Goal: Task Accomplishment & Management: Manage account settings

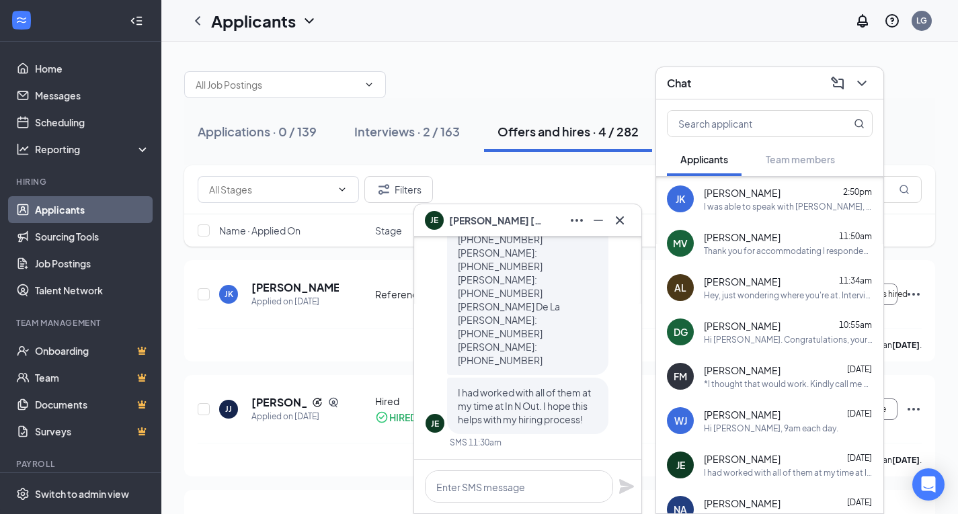
scroll to position [152, 0]
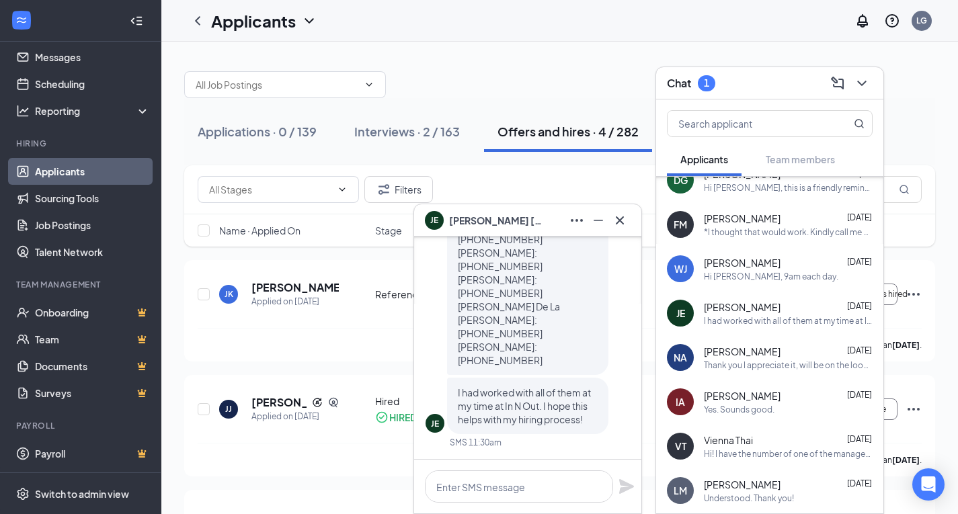
click at [863, 84] on icon "ChevronDown" at bounding box center [862, 83] width 16 height 16
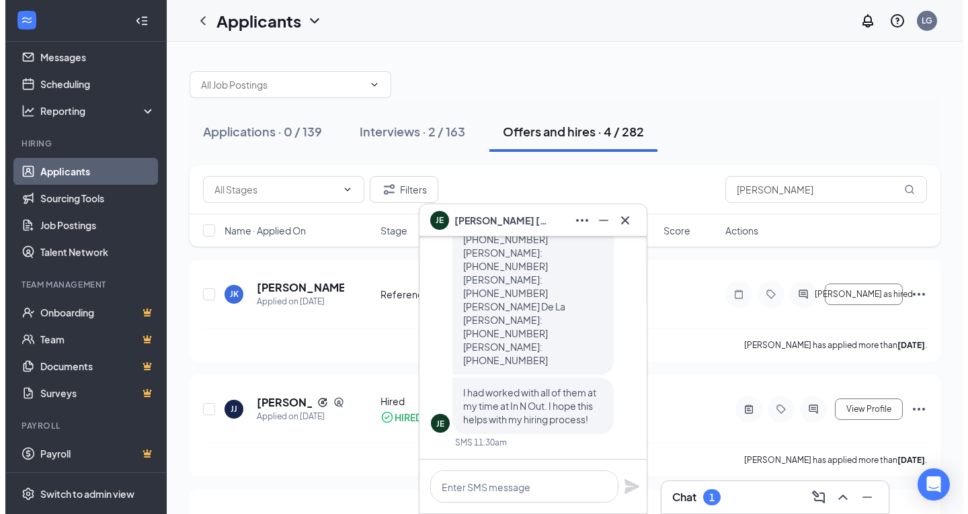
scroll to position [0, 0]
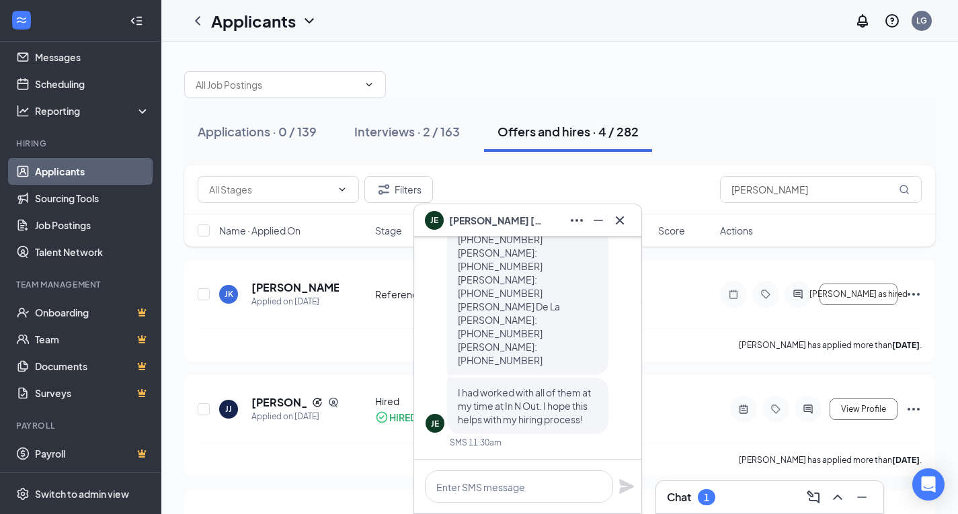
click at [718, 482] on div "Chat 1" at bounding box center [769, 497] width 227 height 32
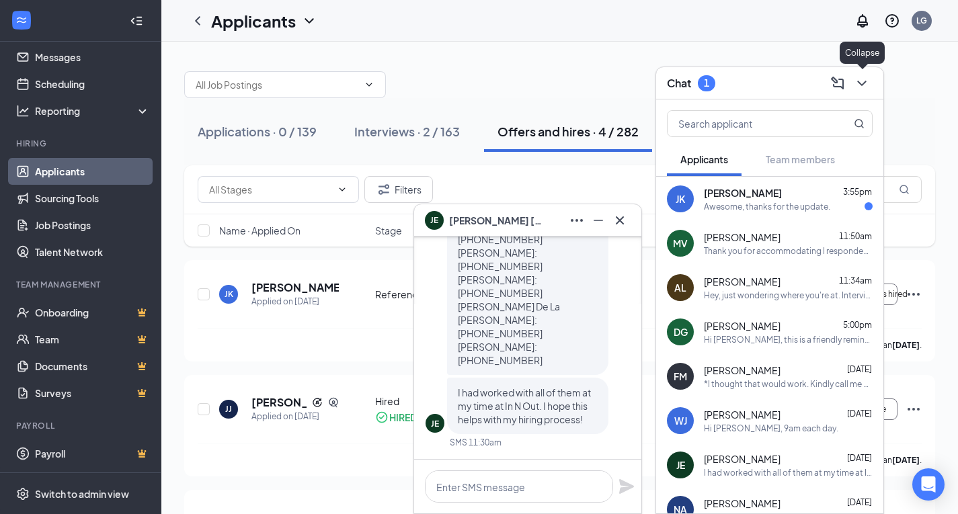
click at [860, 87] on icon "ChevronDown" at bounding box center [862, 83] width 16 height 16
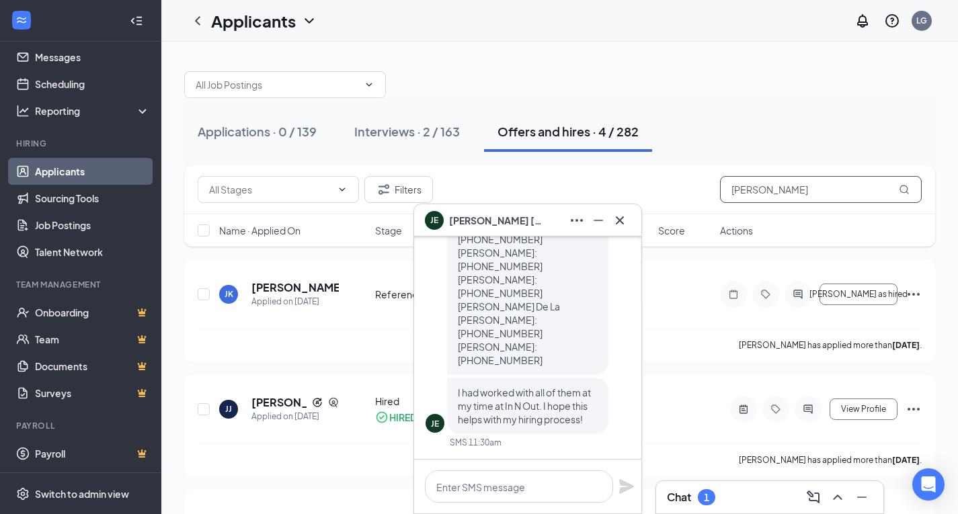
click at [781, 193] on input "[PERSON_NAME]" at bounding box center [821, 189] width 202 height 27
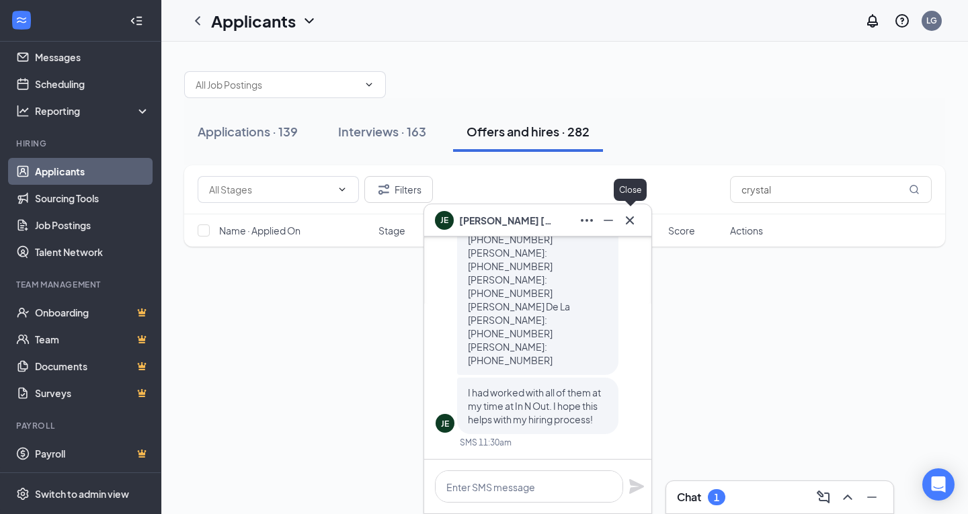
click at [624, 223] on icon "Cross" at bounding box center [630, 220] width 16 height 16
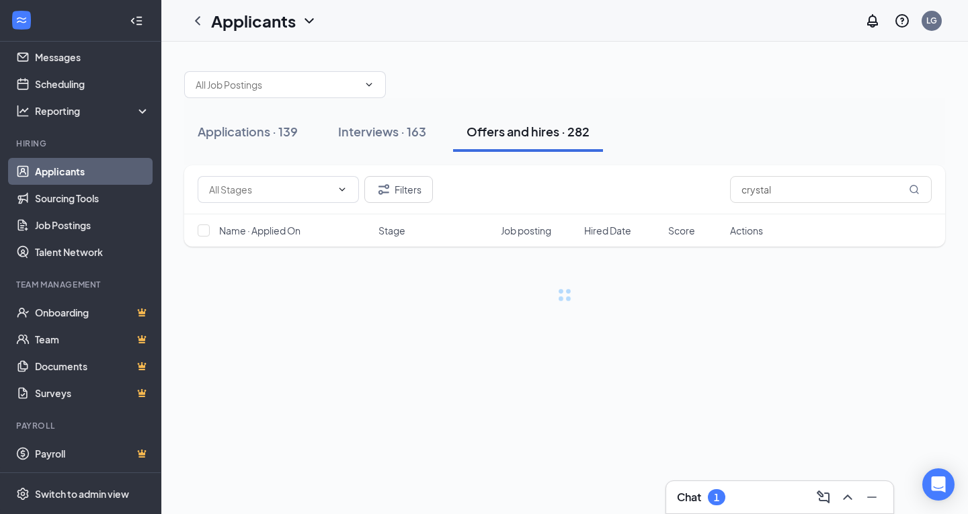
click at [712, 483] on div "Chat 1" at bounding box center [779, 497] width 227 height 32
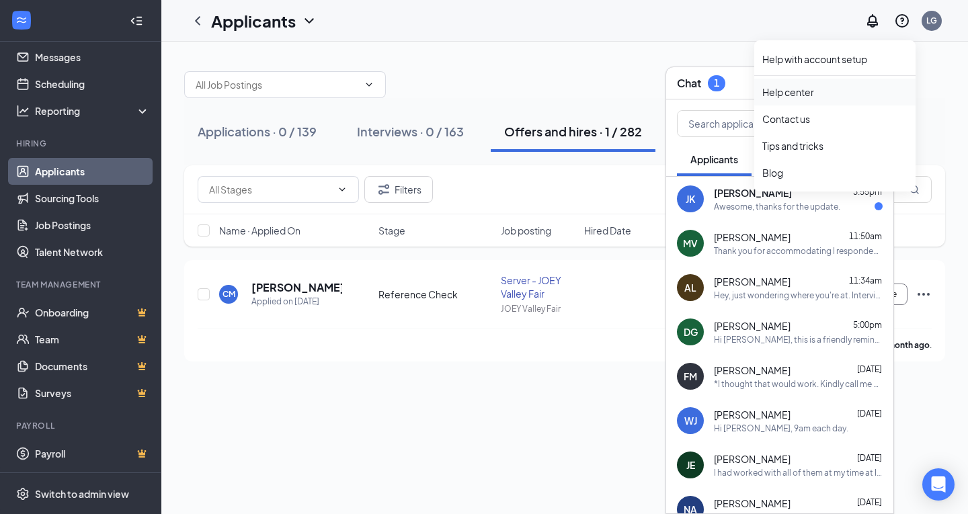
click at [873, 85] on link "Help center" at bounding box center [834, 91] width 145 height 13
click at [943, 110] on div "Applications · 0 / 139 Interviews · 0 / 163 Offers and hires · 1 / 282" at bounding box center [564, 131] width 761 height 67
click at [875, 87] on icon "ChevronDown" at bounding box center [872, 83] width 16 height 16
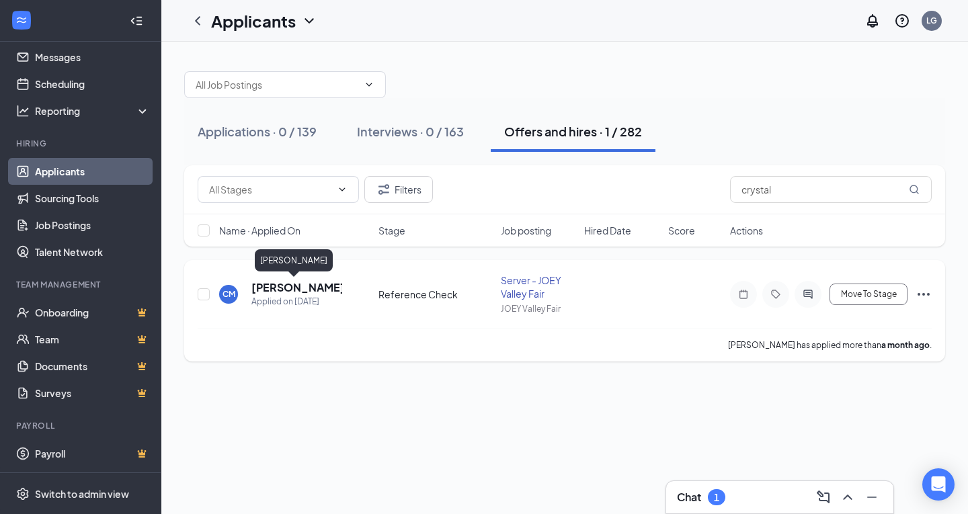
click at [290, 287] on h5 "[PERSON_NAME]" at bounding box center [296, 287] width 91 height 15
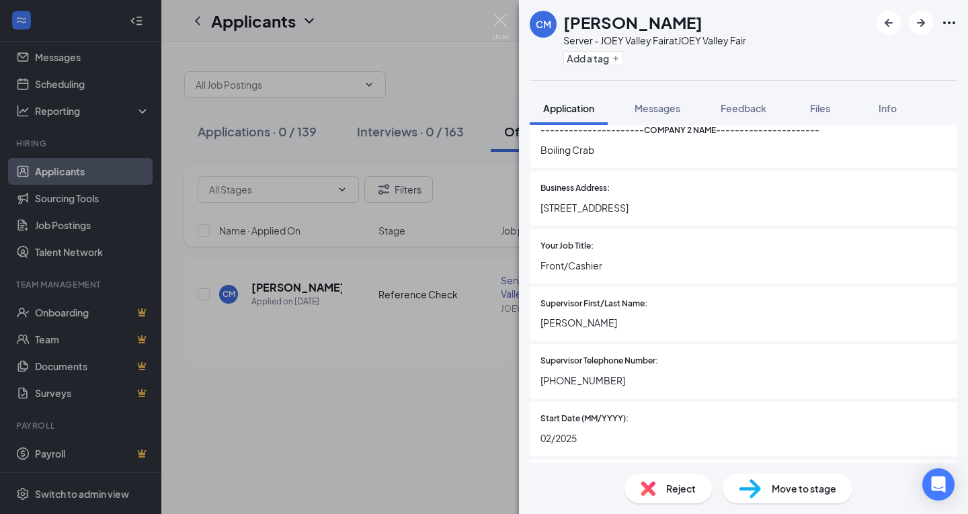
click at [764, 343] on div "Street Address: [STREET_ADDRESS] or Unit Number: City: [GEOGRAPHIC_DATA][PERSON…" at bounding box center [744, 251] width 428 height 3700
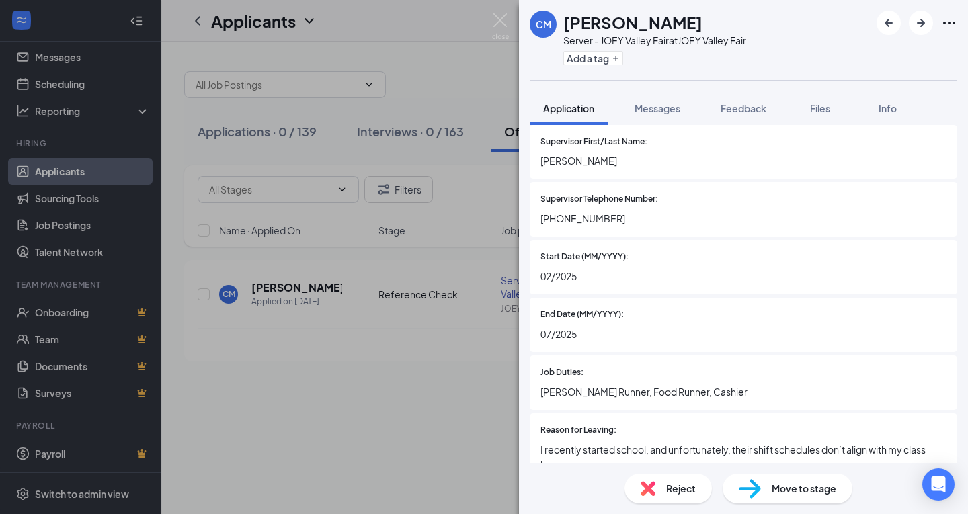
scroll to position [2088, 0]
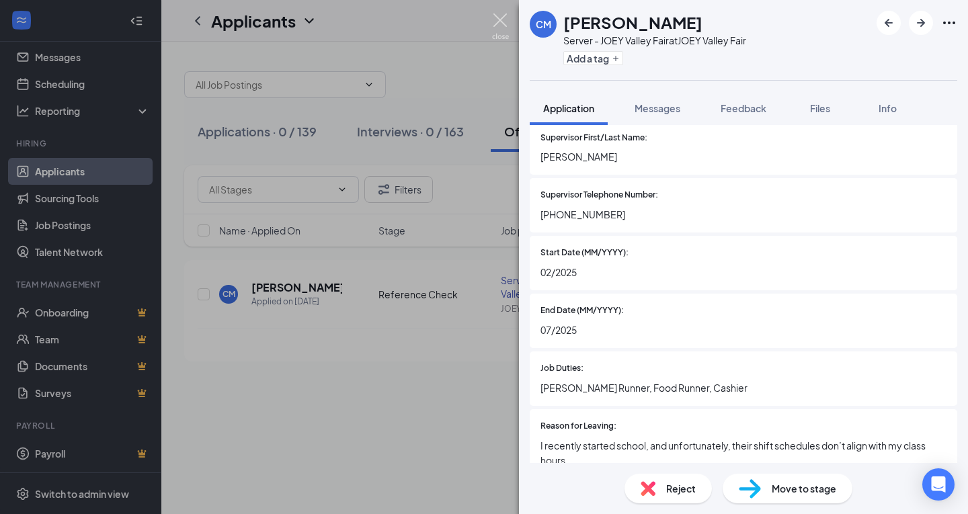
click at [493, 15] on img at bounding box center [500, 26] width 17 height 26
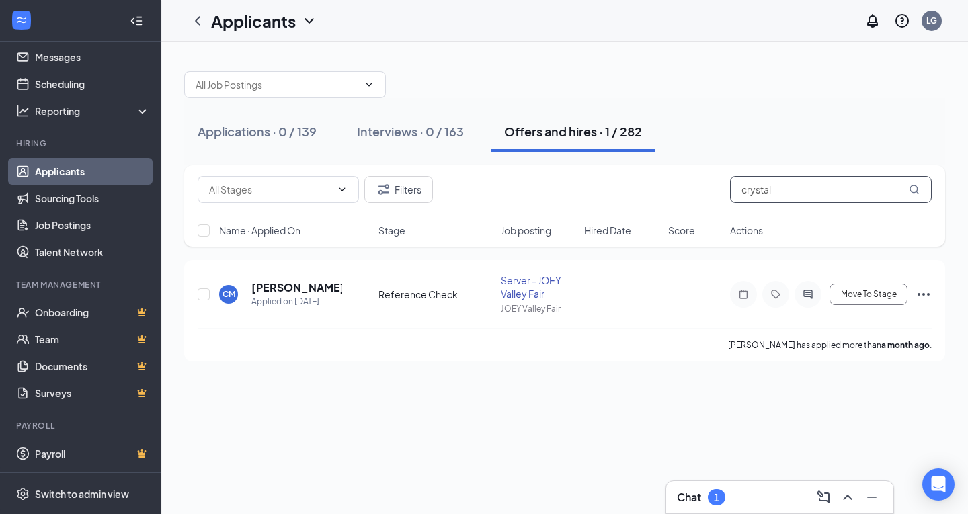
click at [822, 179] on input "crystal" at bounding box center [831, 189] width 202 height 27
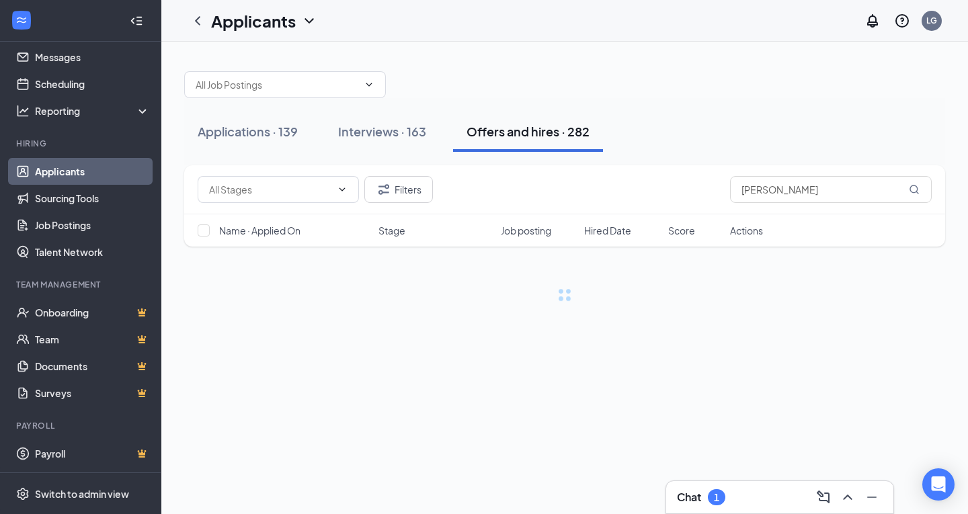
click at [749, 507] on div "Chat 1" at bounding box center [780, 498] width 206 height 22
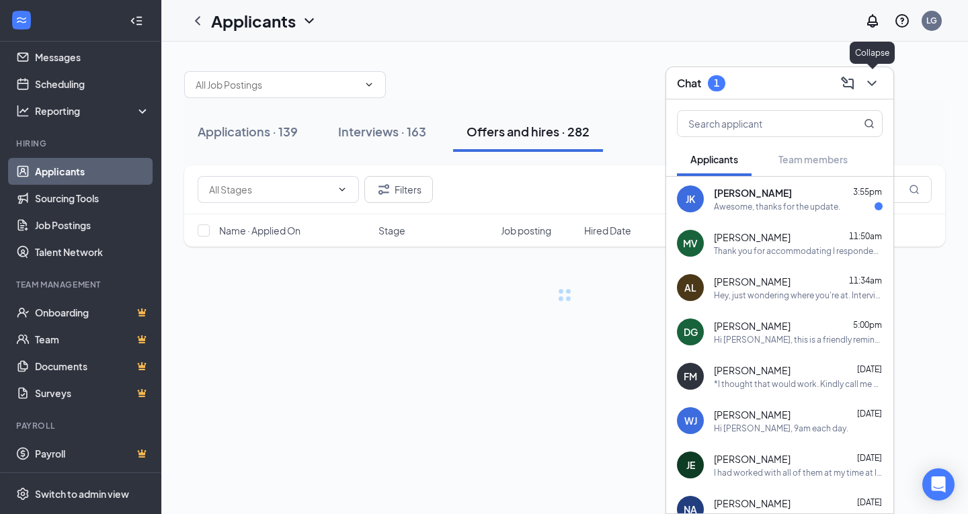
click at [873, 91] on button at bounding box center [872, 84] width 22 height 22
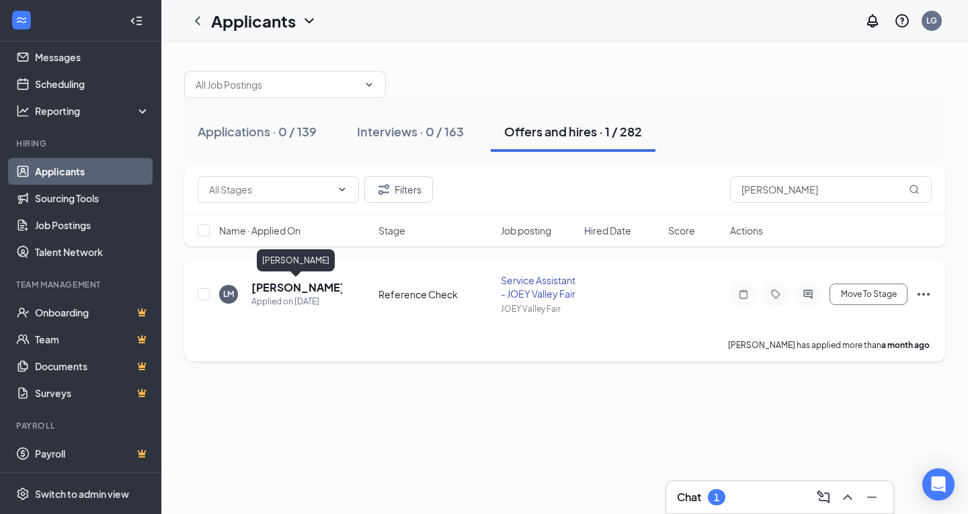
click at [310, 288] on h5 "[PERSON_NAME]" at bounding box center [296, 287] width 91 height 15
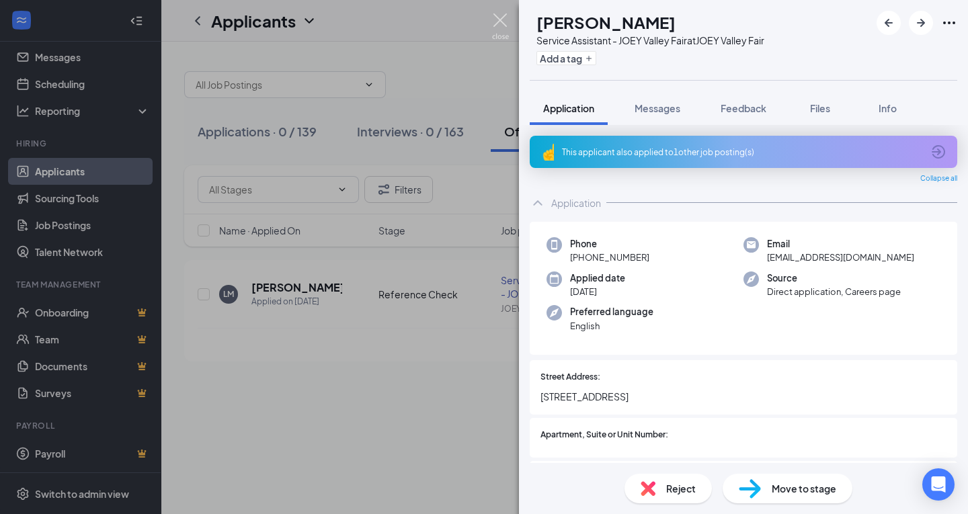
click at [500, 33] on img at bounding box center [500, 26] width 17 height 26
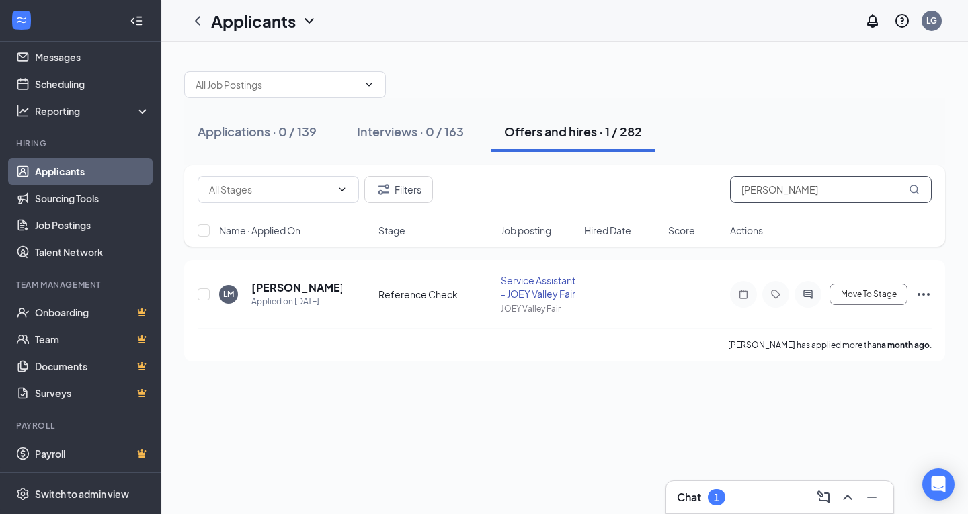
click at [806, 183] on input "[PERSON_NAME]" at bounding box center [831, 189] width 202 height 27
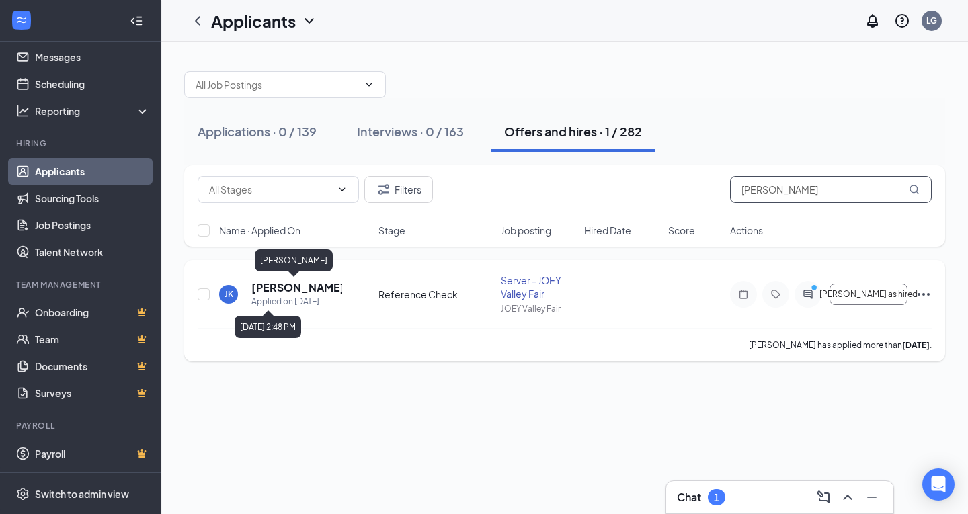
type input "[PERSON_NAME]"
click at [303, 293] on h5 "[PERSON_NAME]" at bounding box center [296, 287] width 91 height 15
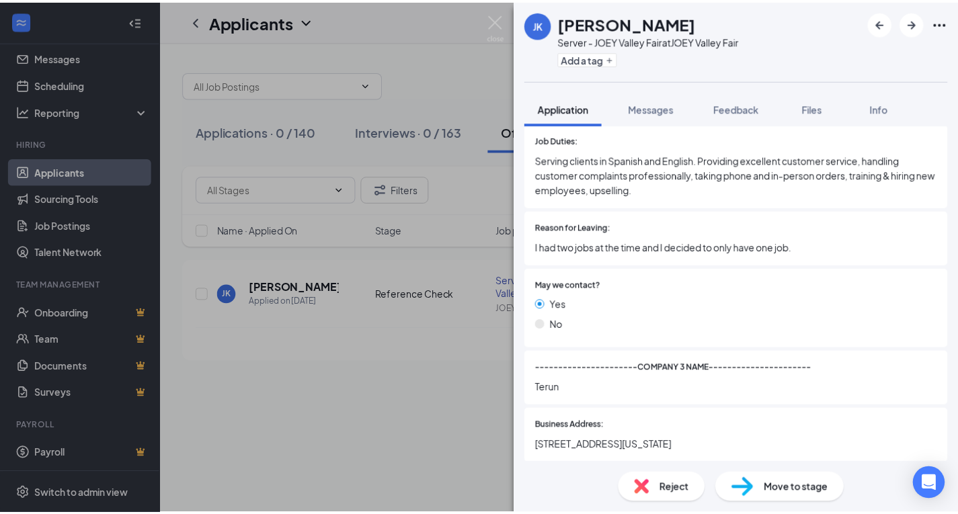
scroll to position [2331, 0]
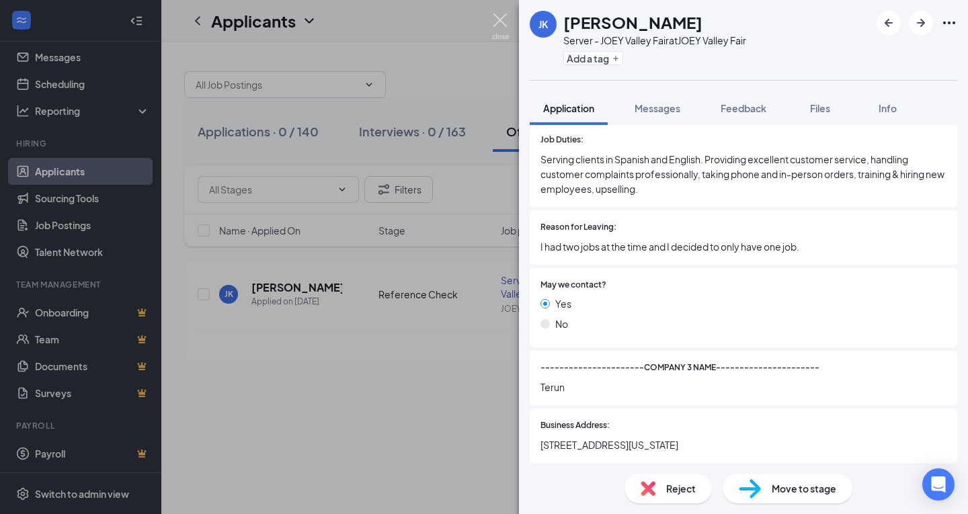
click at [501, 17] on img at bounding box center [500, 26] width 17 height 26
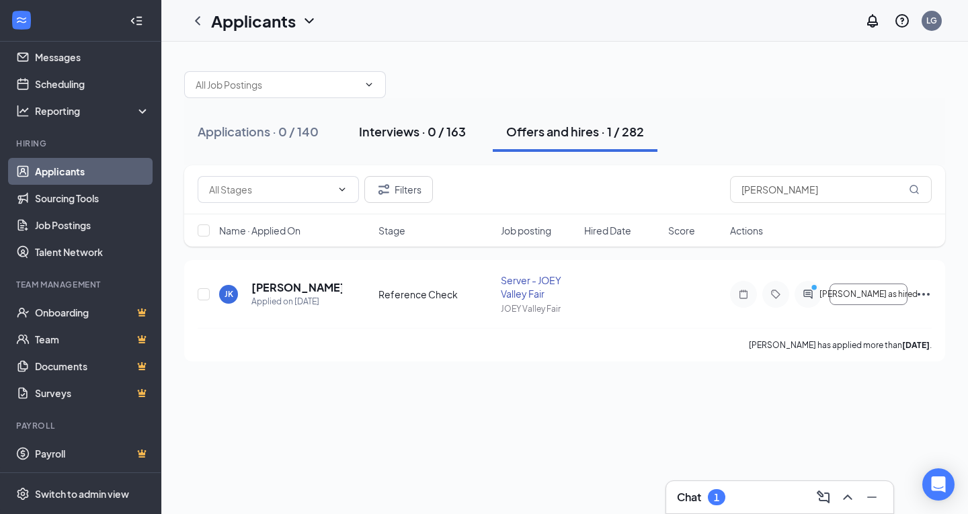
click at [428, 124] on div "Interviews · 0 / 163" at bounding box center [412, 131] width 107 height 17
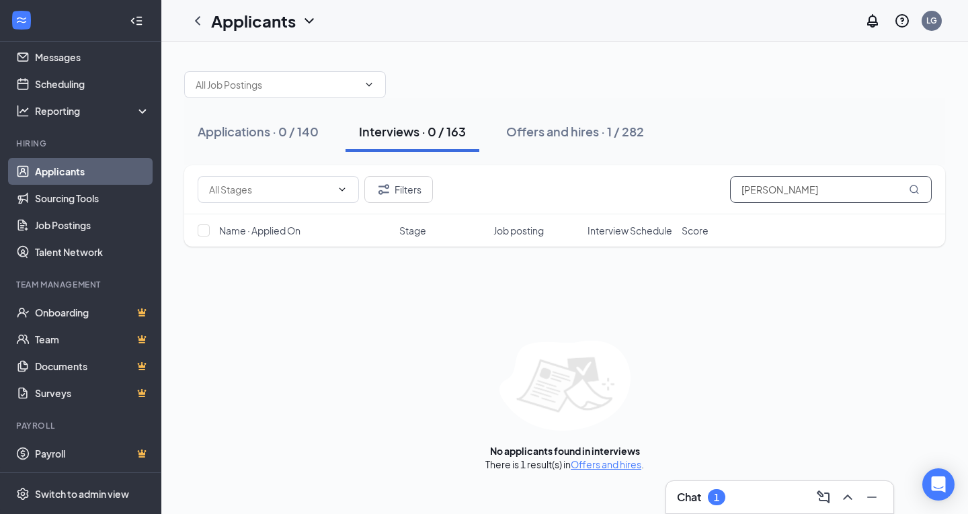
click at [825, 187] on input "[PERSON_NAME]" at bounding box center [831, 189] width 202 height 27
type input "j"
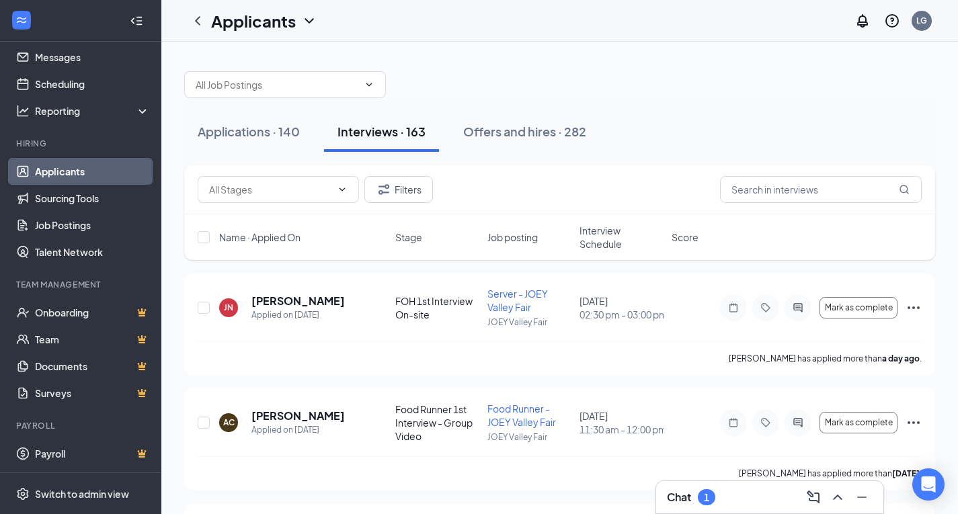
click at [615, 225] on span "Interview Schedule" at bounding box center [621, 237] width 84 height 27
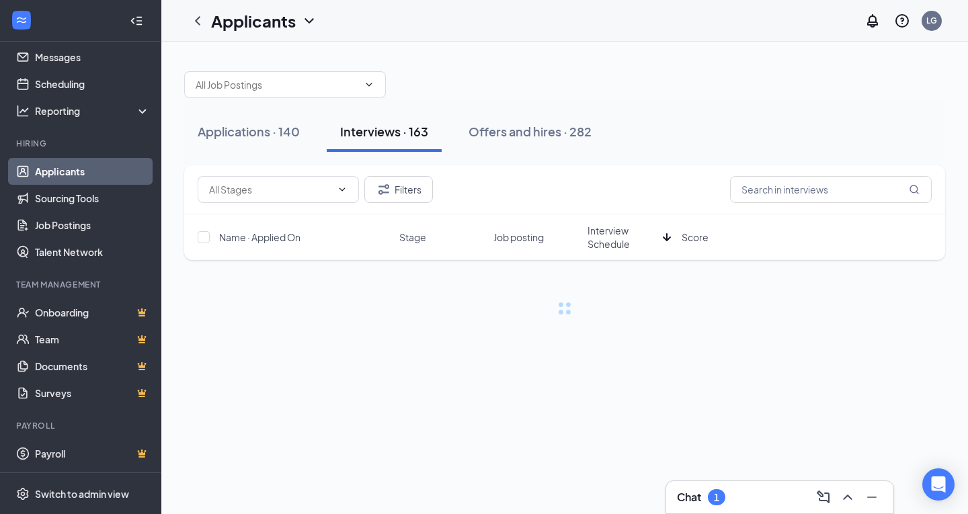
click at [602, 238] on span "Interview Schedule" at bounding box center [623, 237] width 70 height 27
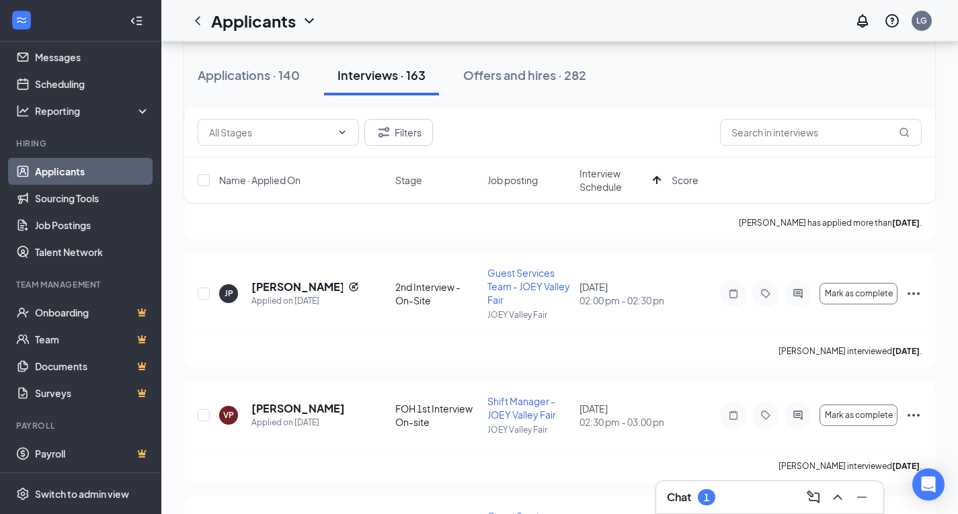
scroll to position [266, 0]
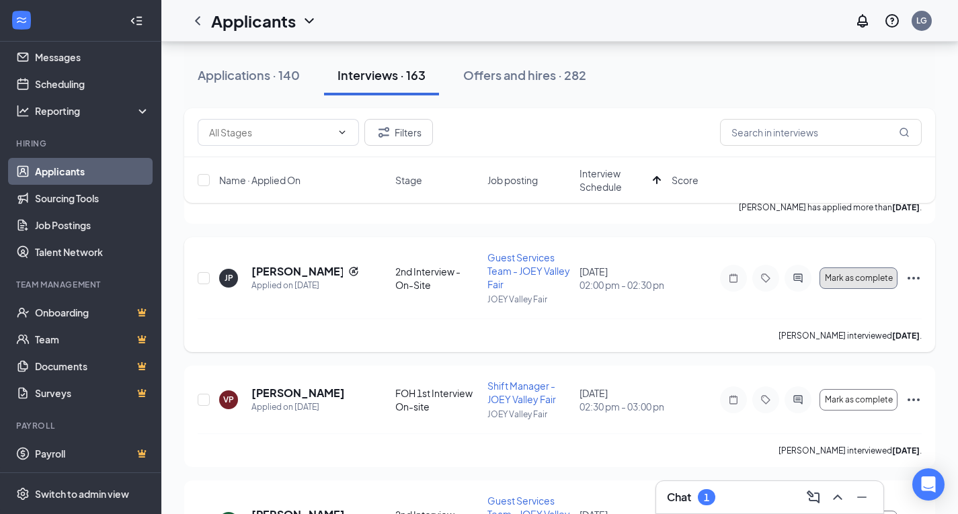
click at [875, 275] on span "Mark as complete" at bounding box center [859, 278] width 68 height 9
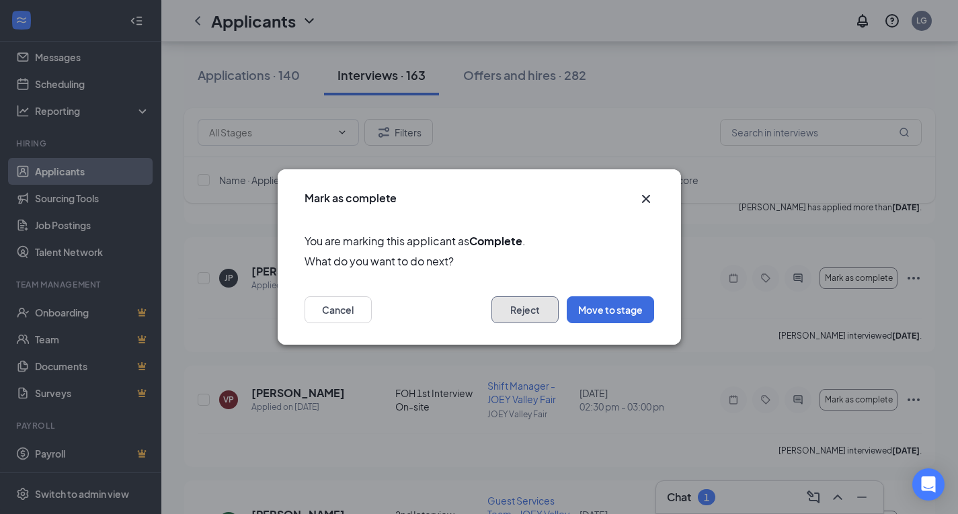
click at [518, 307] on button "Reject" at bounding box center [524, 309] width 67 height 27
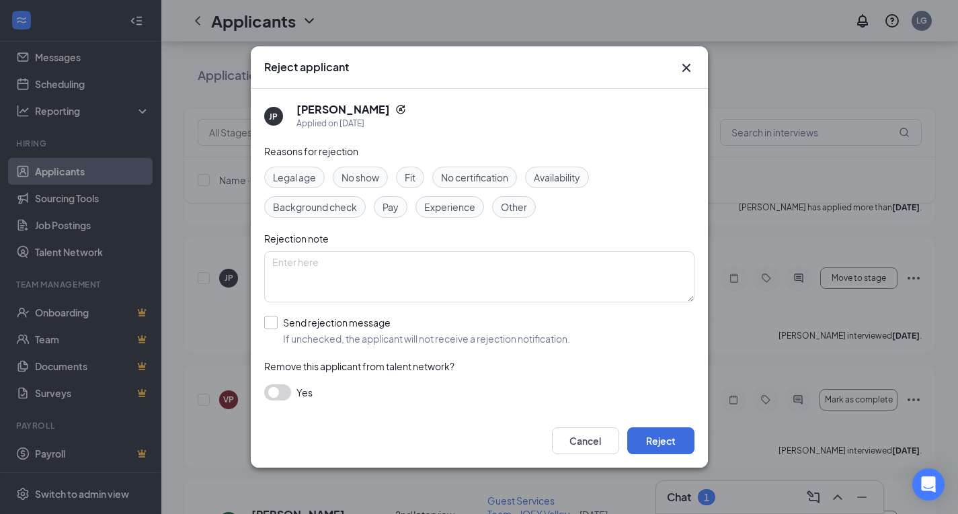
click at [324, 317] on input "Send rejection message If unchecked, the applicant will not receive a rejection…" at bounding box center [417, 331] width 306 height 30
checkbox input "true"
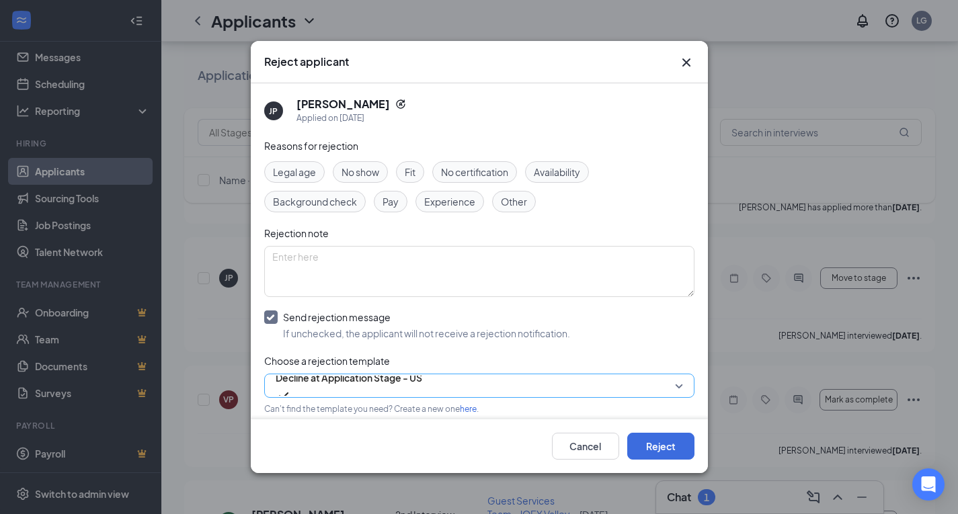
click at [405, 385] on span "Decline at Application Stage - US" at bounding box center [349, 378] width 147 height 20
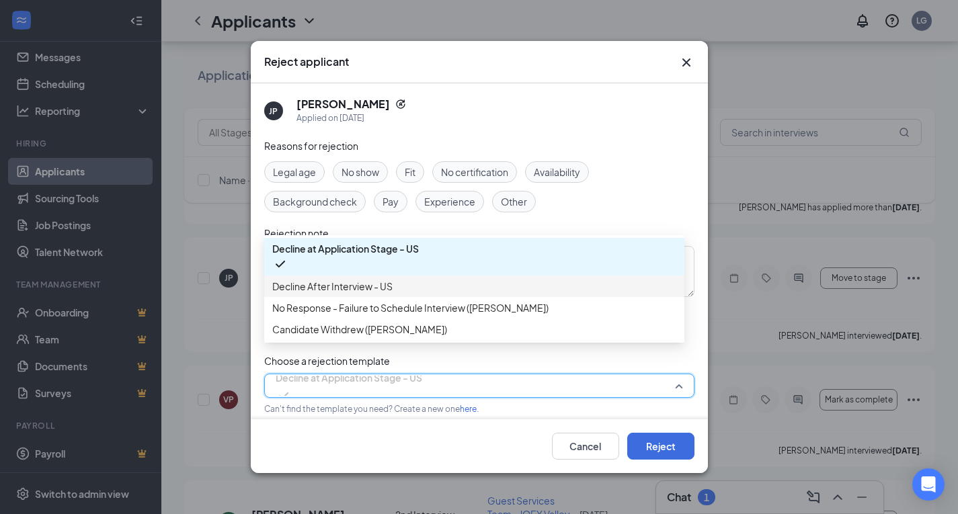
click at [453, 293] on span "Decline After Interview - US" at bounding box center [474, 286] width 404 height 15
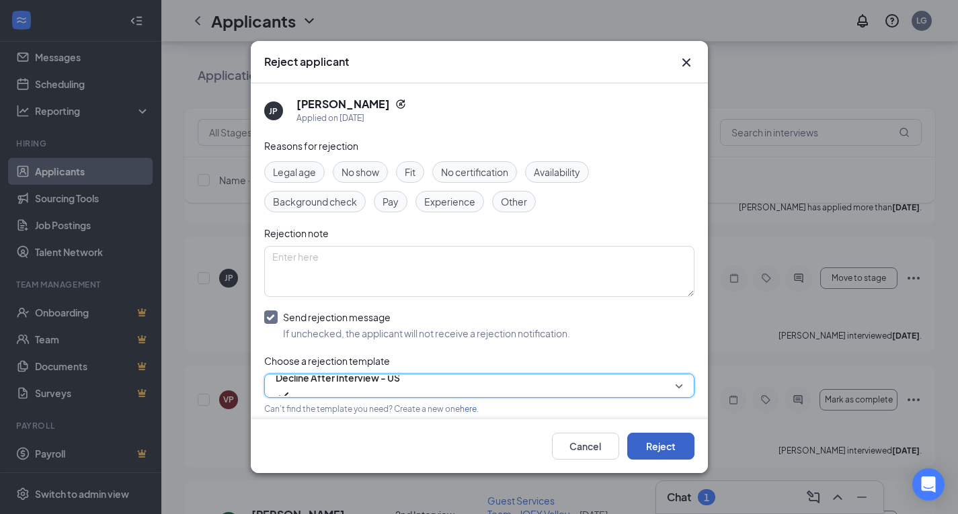
click at [658, 444] on button "Reject" at bounding box center [660, 446] width 67 height 27
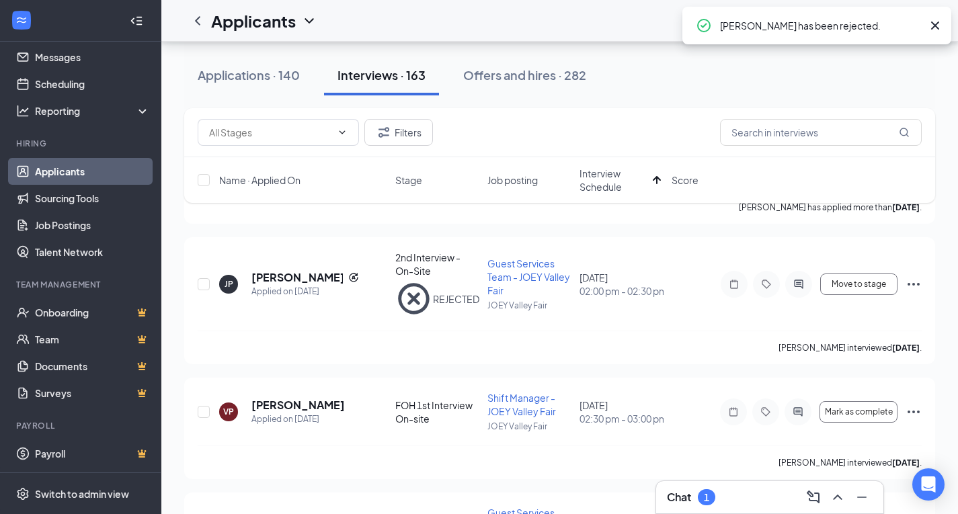
click at [658, 446] on div "[PERSON_NAME] interviewed [DATE] ." at bounding box center [560, 463] width 724 height 34
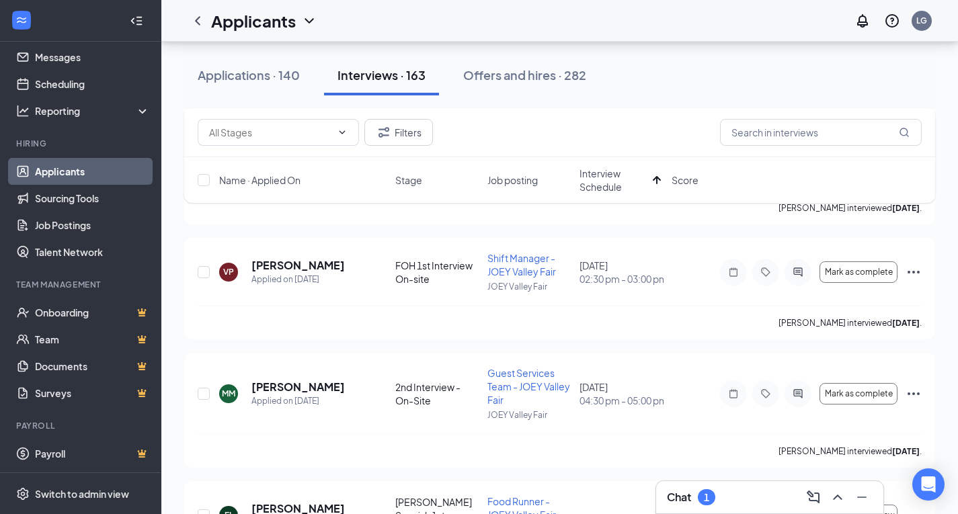
scroll to position [409, 0]
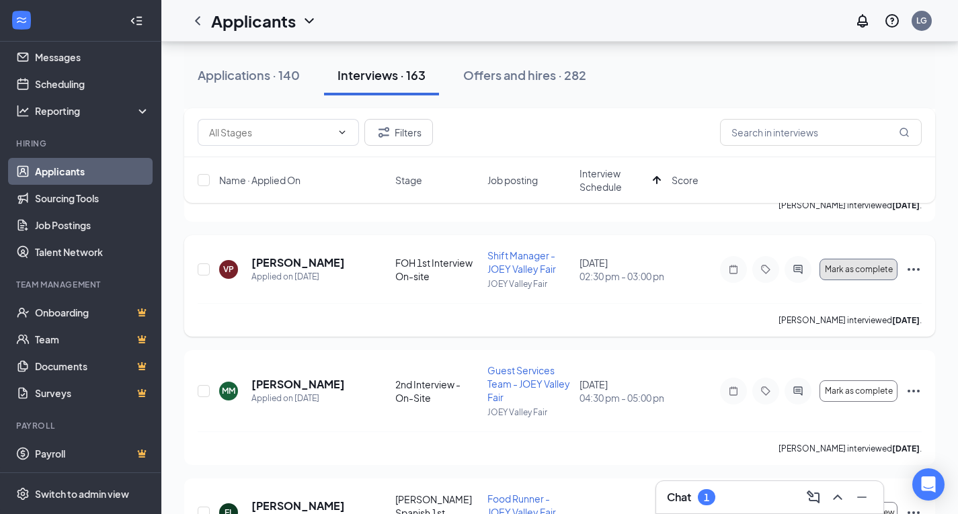
click at [858, 265] on span "Mark as complete" at bounding box center [859, 269] width 68 height 9
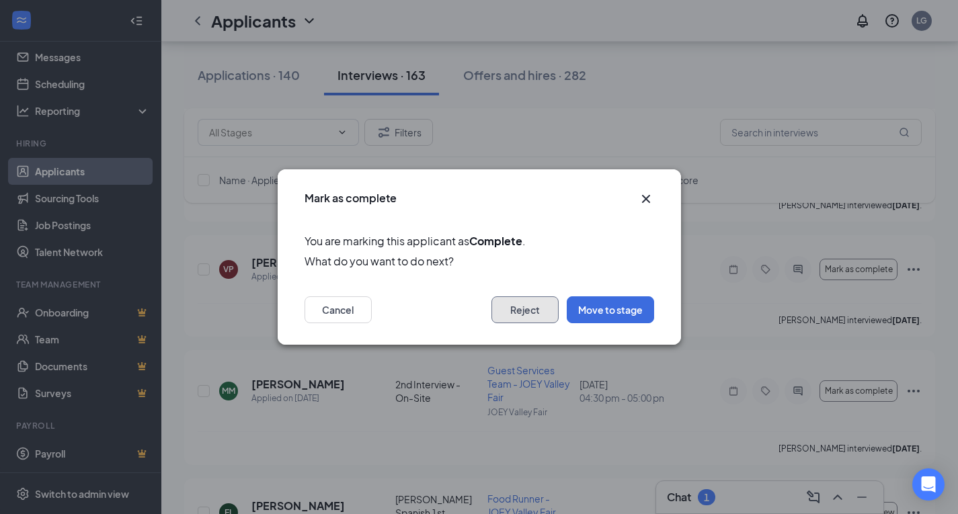
click at [524, 300] on button "Reject" at bounding box center [524, 309] width 67 height 27
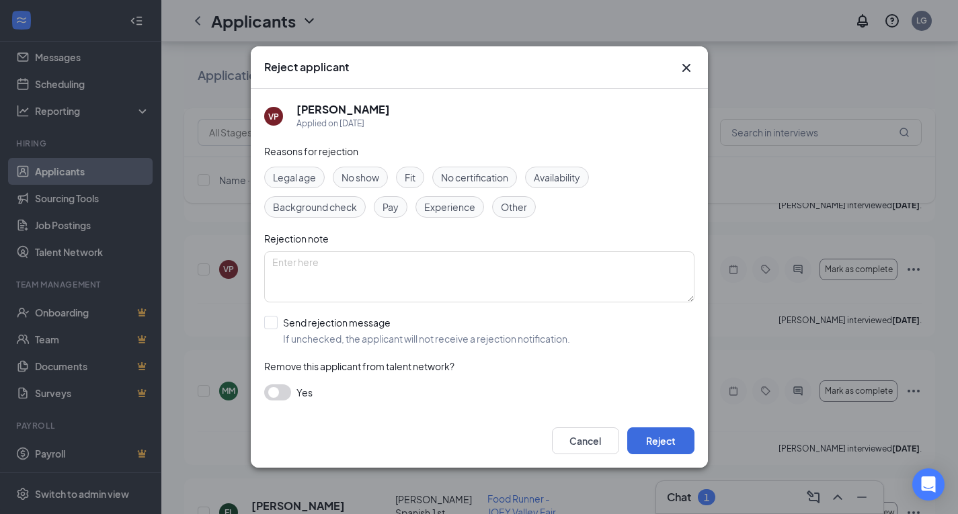
click at [294, 315] on div "Reasons for rejection Legal age No show Fit No certification Availability Backg…" at bounding box center [479, 279] width 430 height 270
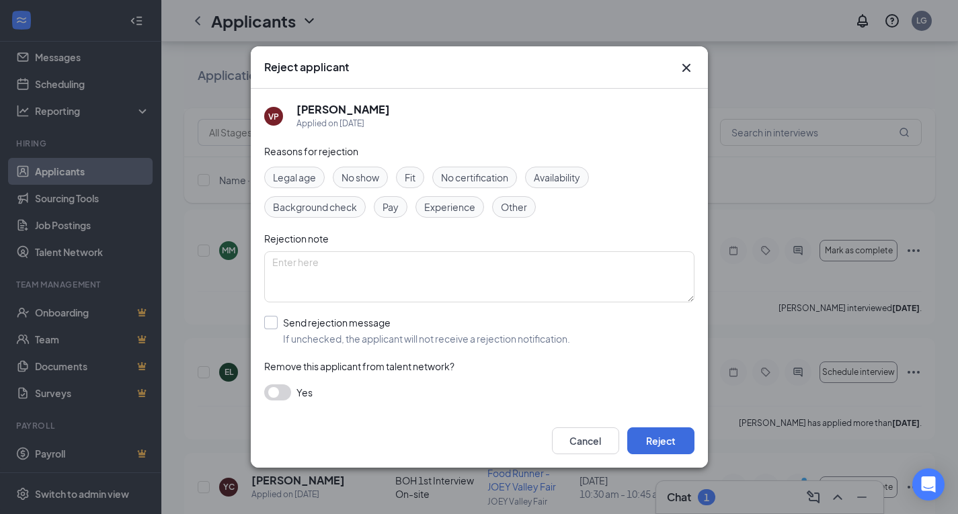
click at [312, 329] on input "Send rejection message If unchecked, the applicant will not receive a rejection…" at bounding box center [417, 331] width 306 height 30
checkbox input "true"
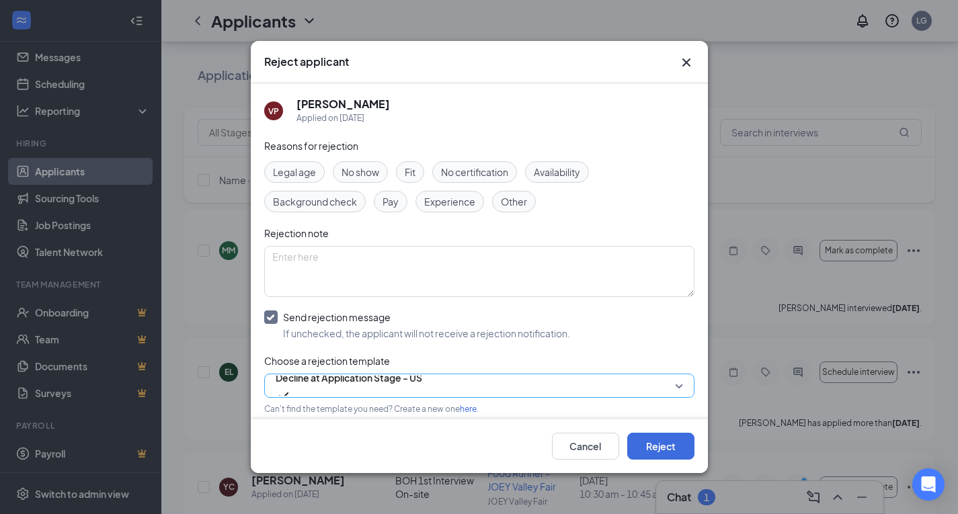
click at [422, 376] on span "Decline at Application Stage - US" at bounding box center [349, 386] width 147 height 36
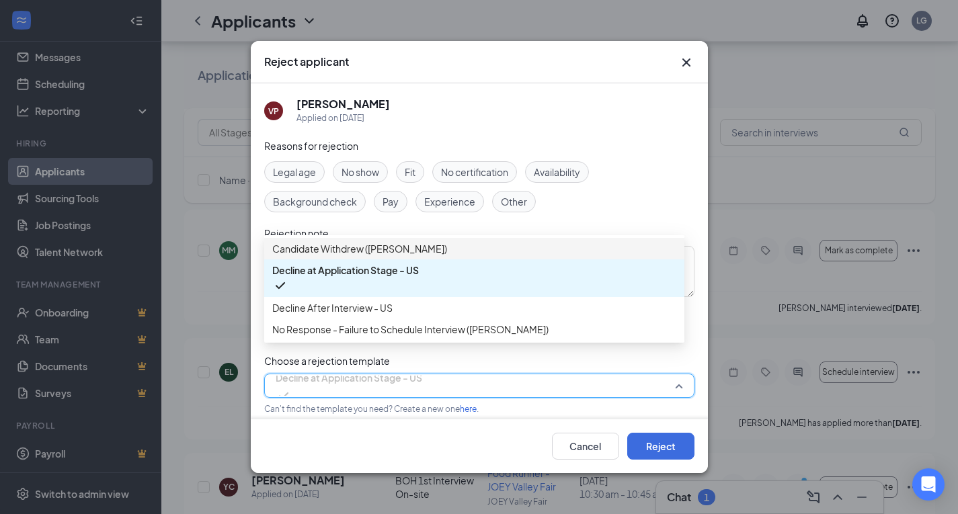
click at [571, 256] on span "Candidate Withdrew ([PERSON_NAME])" at bounding box center [474, 248] width 404 height 15
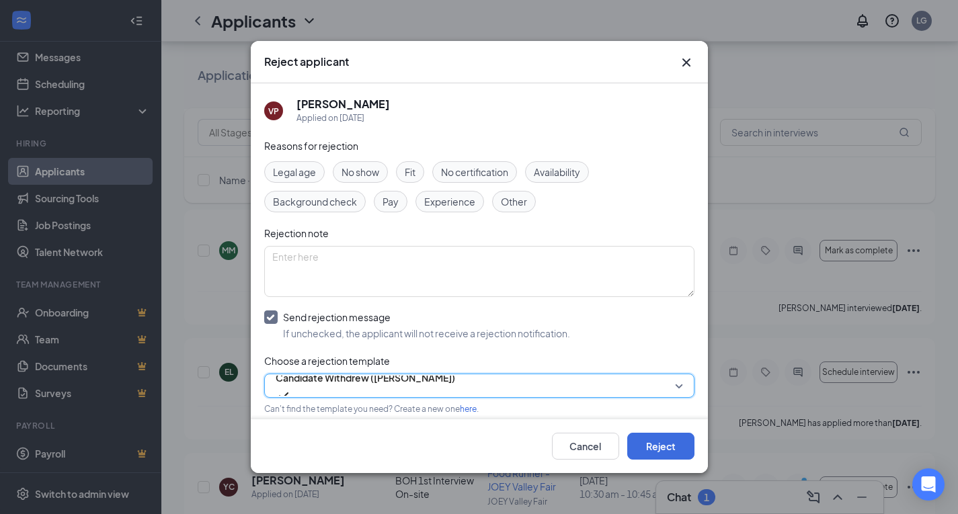
click at [455, 379] on span "Candidate Withdrew ([PERSON_NAME])" at bounding box center [365, 386] width 179 height 36
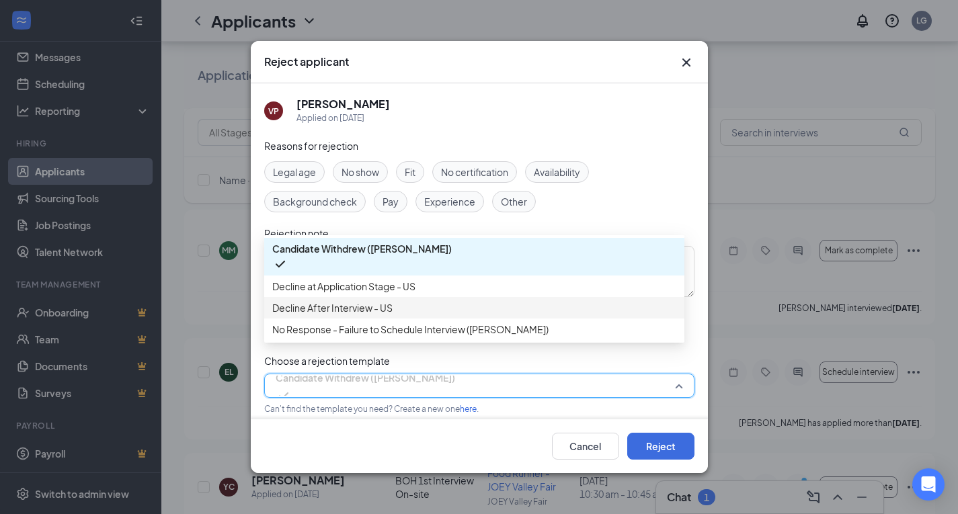
click at [540, 319] on div "Decline After Interview - US" at bounding box center [474, 308] width 420 height 22
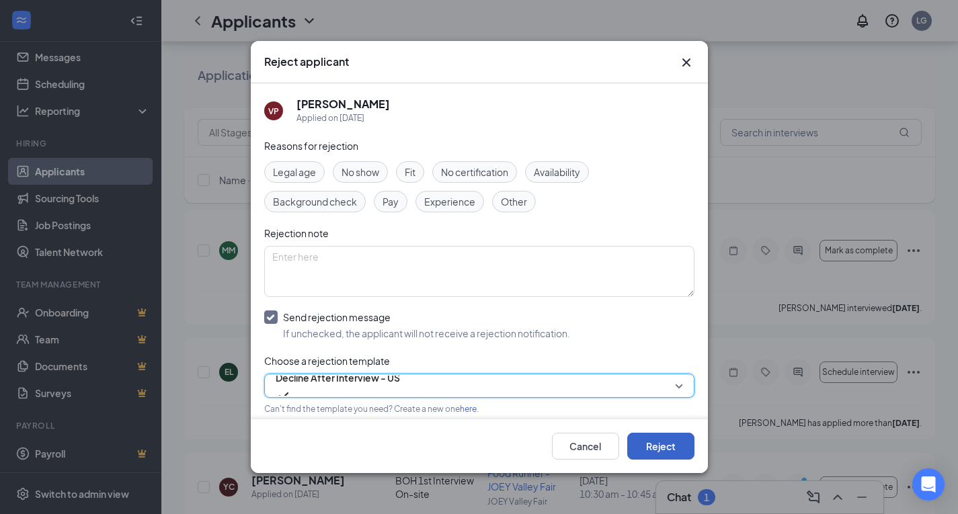
click at [676, 453] on button "Reject" at bounding box center [660, 446] width 67 height 27
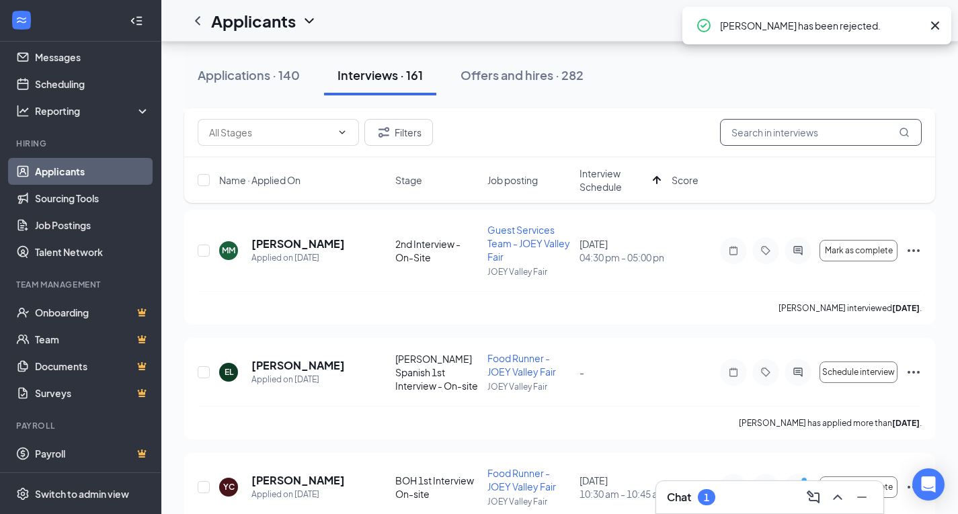
click at [824, 139] on input "text" at bounding box center [821, 132] width 202 height 27
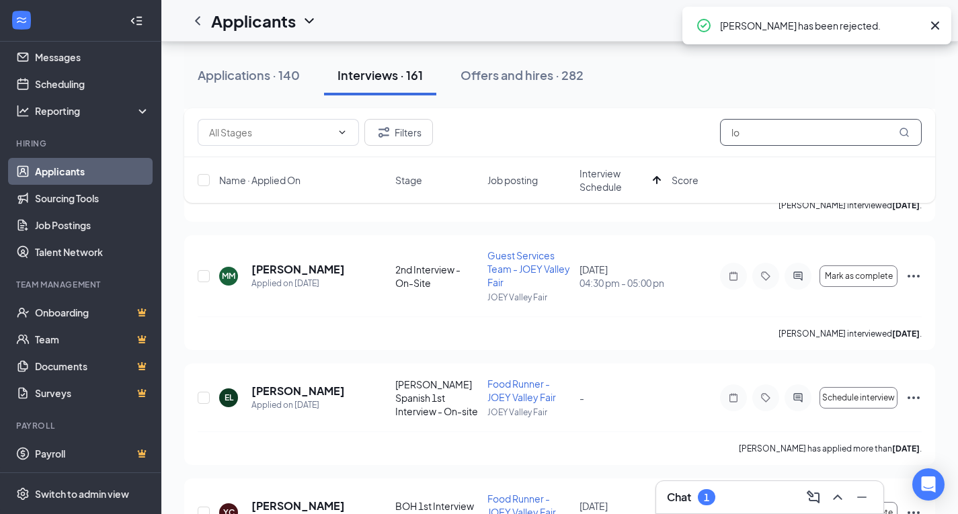
click at [824, 139] on input "lo" at bounding box center [821, 132] width 202 height 27
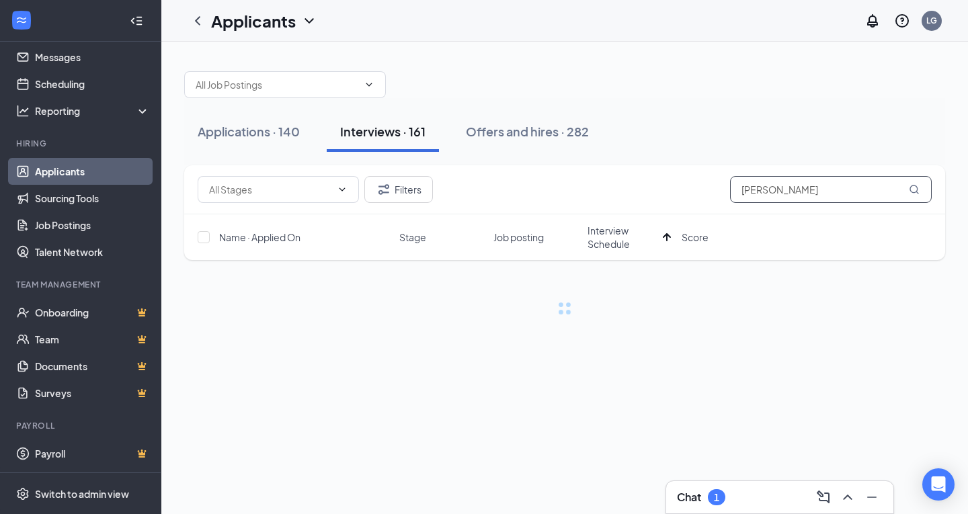
type input "[PERSON_NAME]"
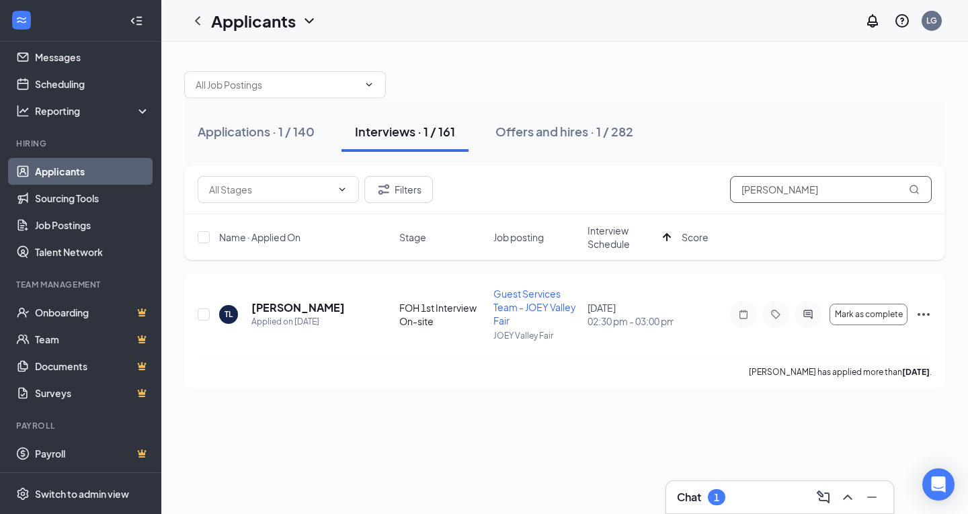
click at [782, 196] on input "[PERSON_NAME]" at bounding box center [831, 189] width 202 height 27
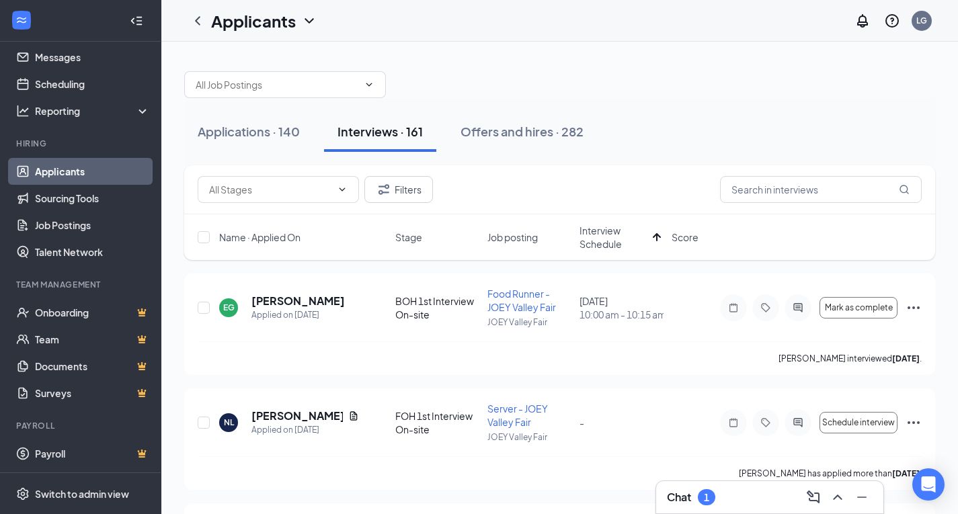
click at [598, 228] on span "Interview Schedule" at bounding box center [613, 237] width 68 height 27
click at [598, 228] on span "Interview Schedule" at bounding box center [621, 237] width 84 height 27
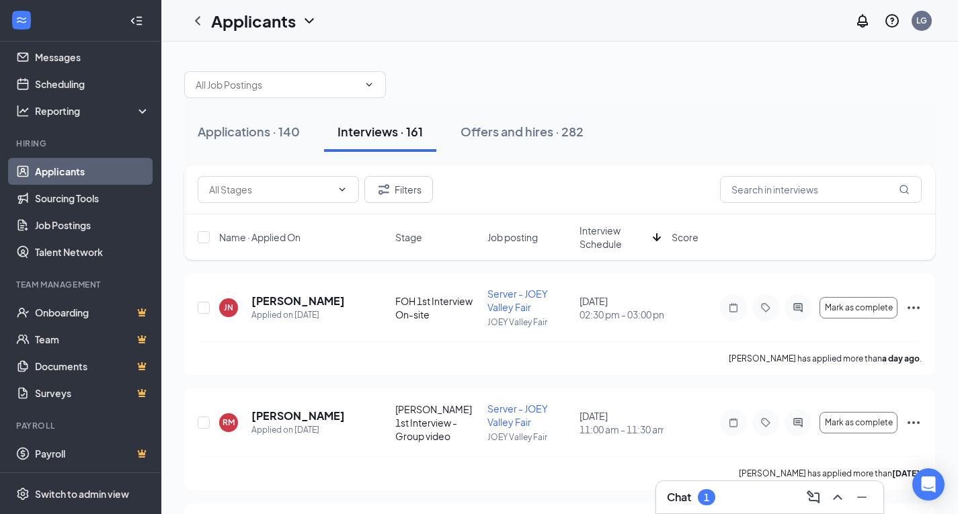
click at [598, 228] on span "Interview Schedule" at bounding box center [613, 237] width 68 height 27
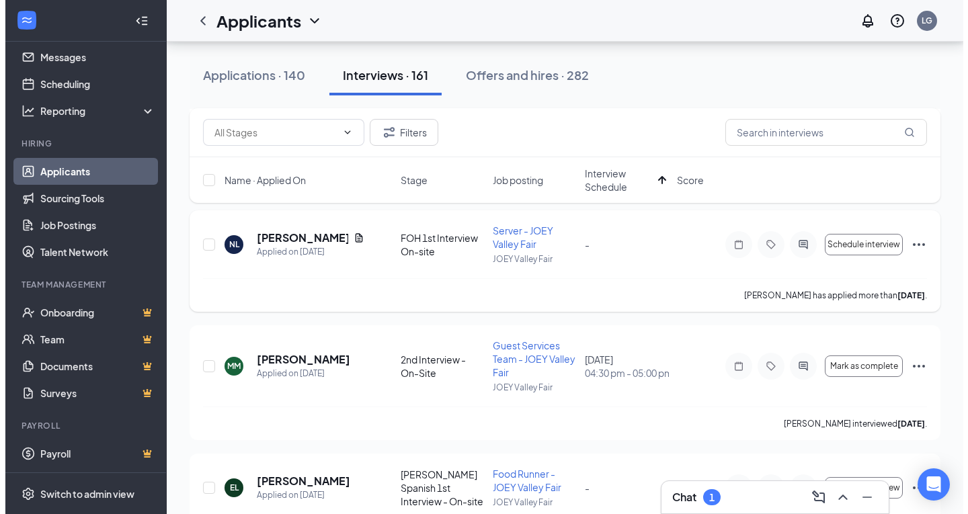
scroll to position [179, 0]
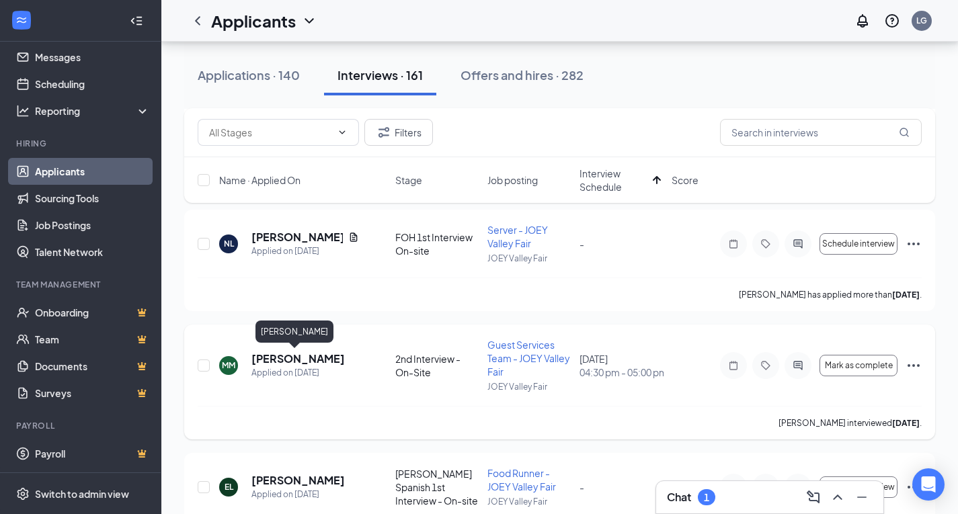
click at [298, 358] on h5 "[PERSON_NAME]" at bounding box center [297, 359] width 93 height 15
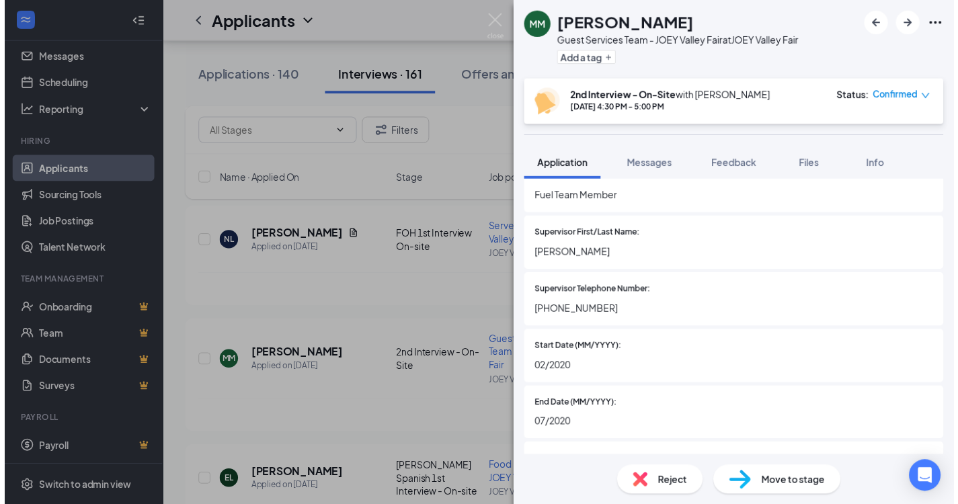
scroll to position [2077, 0]
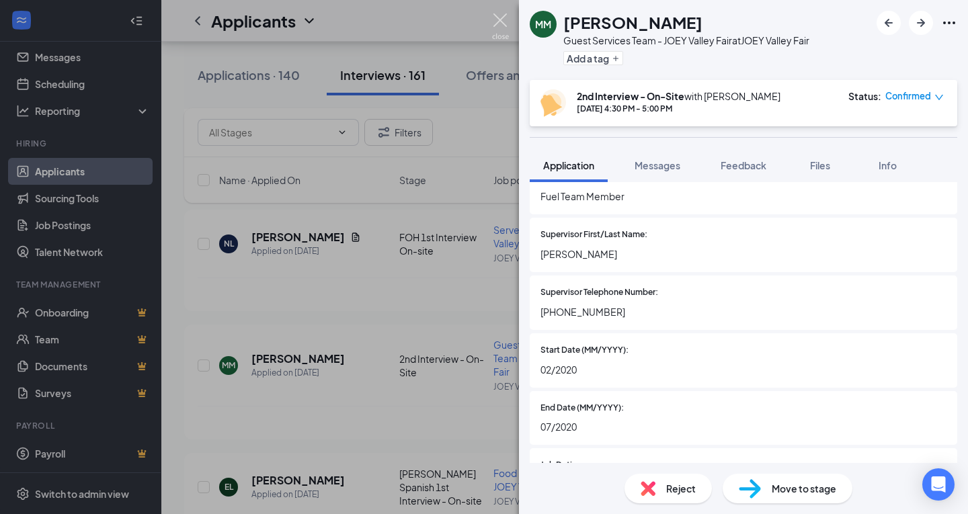
click at [506, 22] on img at bounding box center [500, 26] width 17 height 26
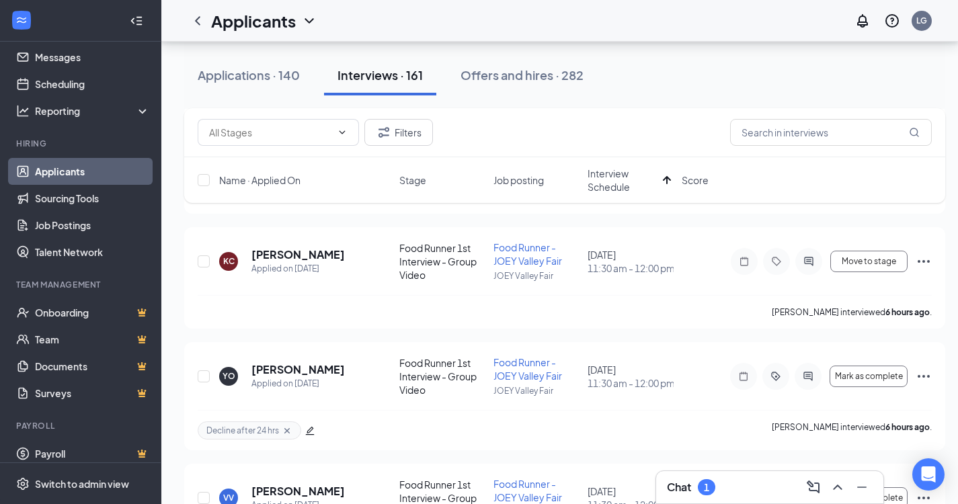
scroll to position [2071, 0]
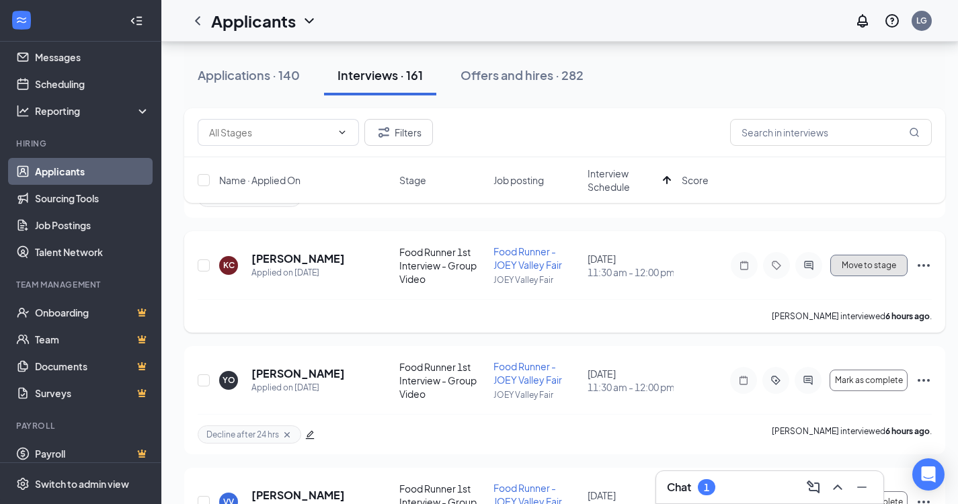
click at [899, 264] on button "Move to stage" at bounding box center [868, 266] width 77 height 22
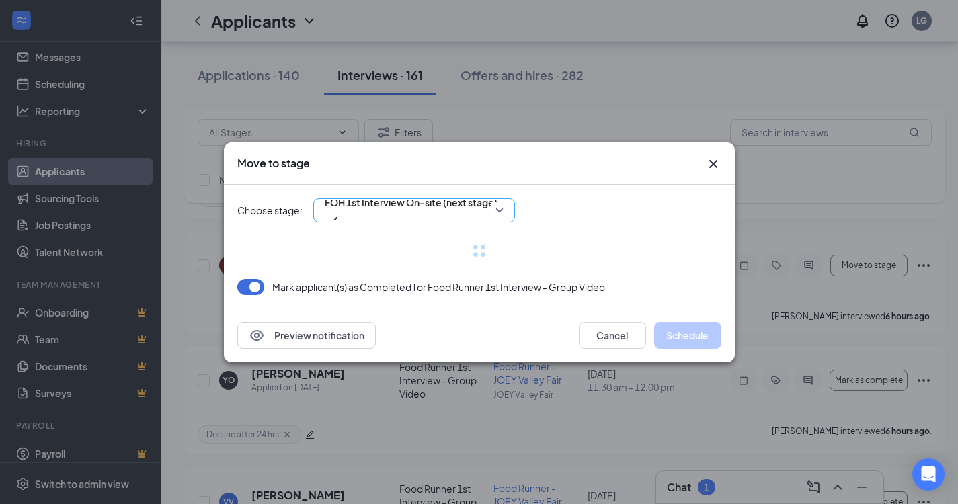
click at [491, 208] on span "FOH 1st Interview On-site (next stage)" at bounding box center [411, 202] width 173 height 20
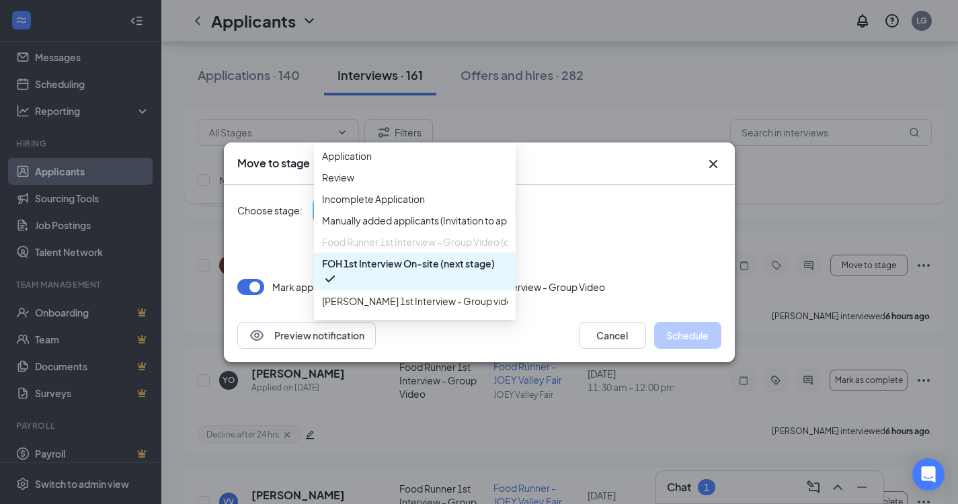
scroll to position [15, 0]
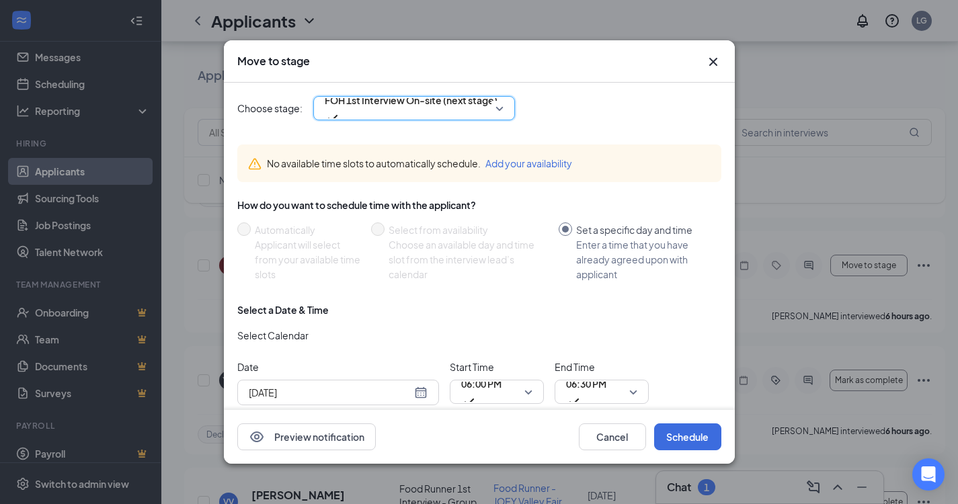
click at [440, 97] on span "FOH 1st Interview On-site (next stage)" at bounding box center [411, 100] width 173 height 20
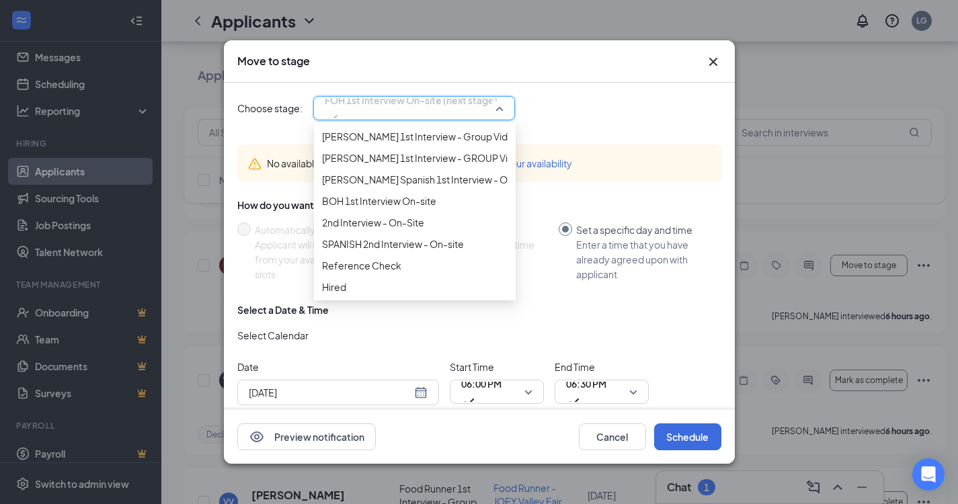
scroll to position [285, 0]
click at [435, 224] on span "2nd Interview - On-Site" at bounding box center [415, 222] width 186 height 15
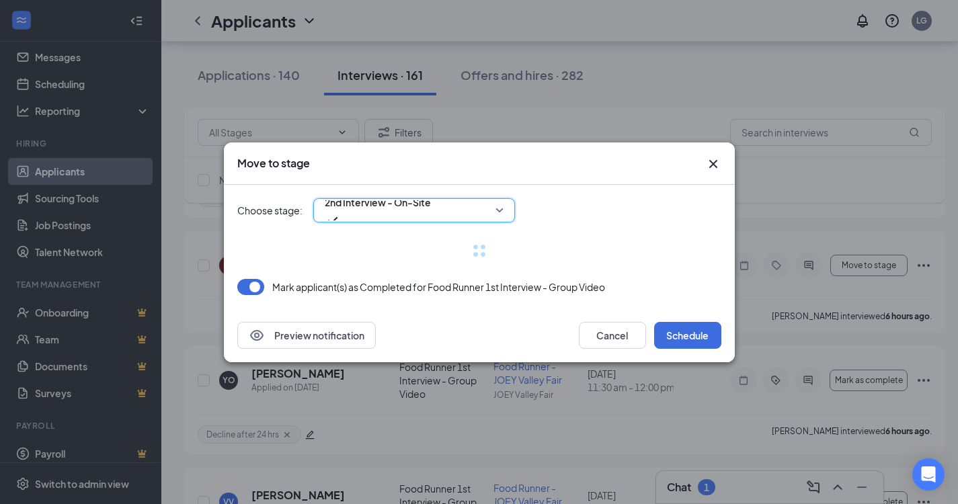
click at [431, 214] on span "2nd Interview - On-Site" at bounding box center [378, 210] width 106 height 36
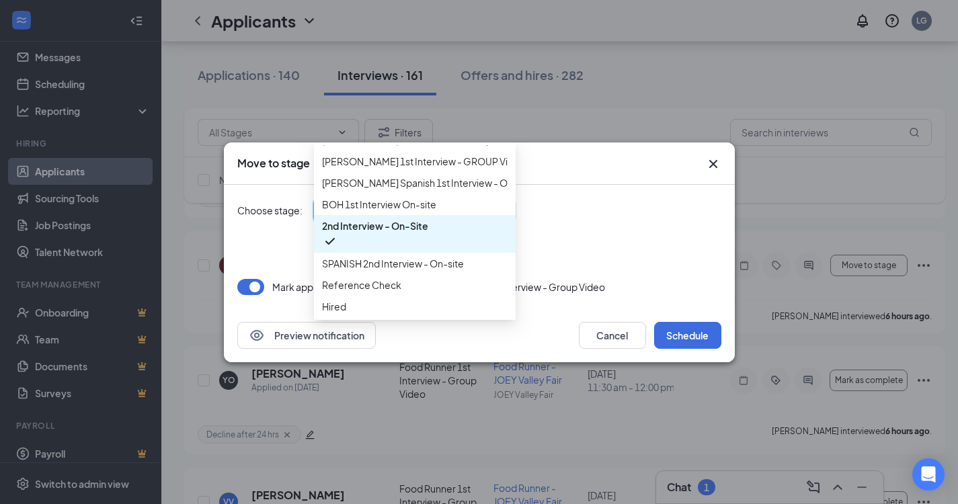
scroll to position [318, 0]
click at [434, 256] on span "SPANISH 2nd Interview - On-site" at bounding box center [393, 263] width 142 height 15
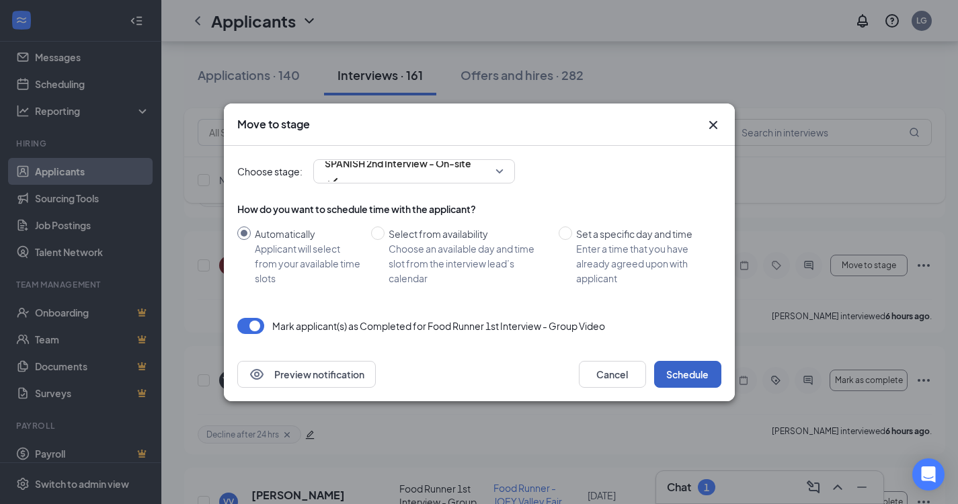
click at [684, 368] on button "Schedule" at bounding box center [687, 374] width 67 height 27
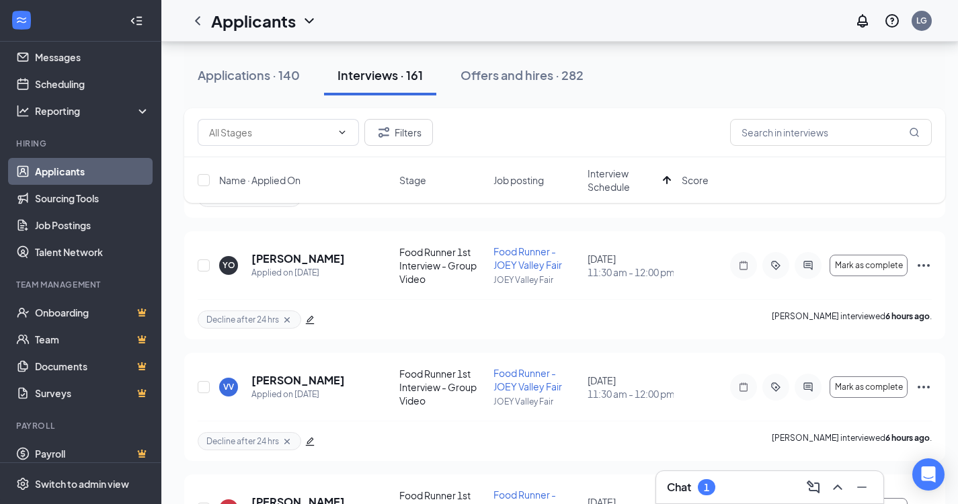
click at [767, 482] on div "Chat 1" at bounding box center [770, 488] width 206 height 22
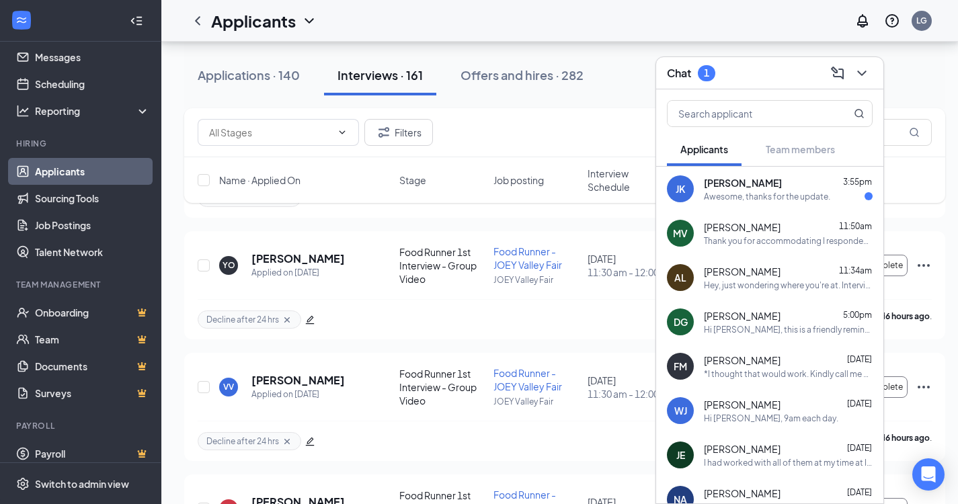
click at [793, 188] on div "[PERSON_NAME] 3:55pm" at bounding box center [788, 182] width 169 height 13
